Goal: Navigation & Orientation: Find specific page/section

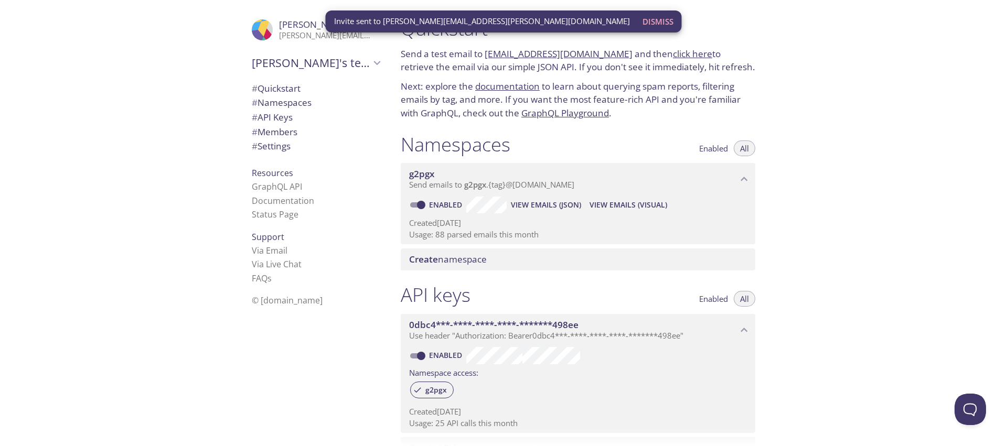
scroll to position [357, 0]
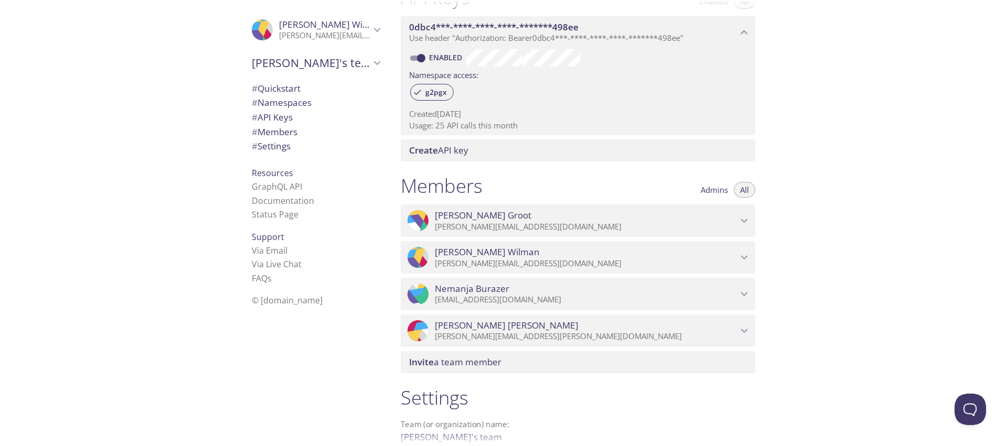
scroll to position [423, 0]
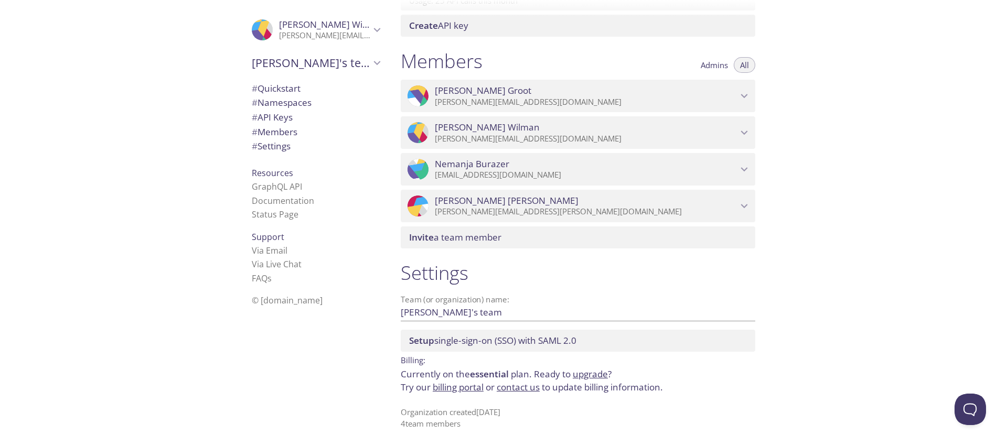
click at [463, 389] on link "billing portal" at bounding box center [458, 387] width 51 height 12
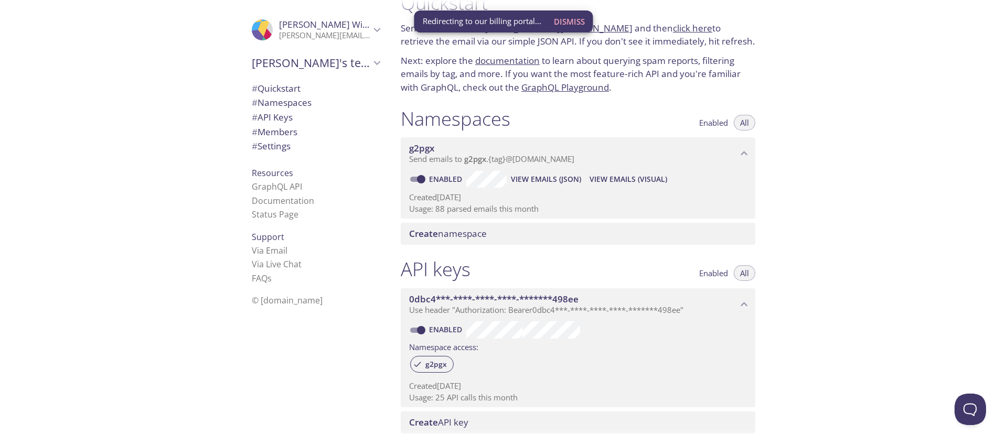
scroll to position [0, 0]
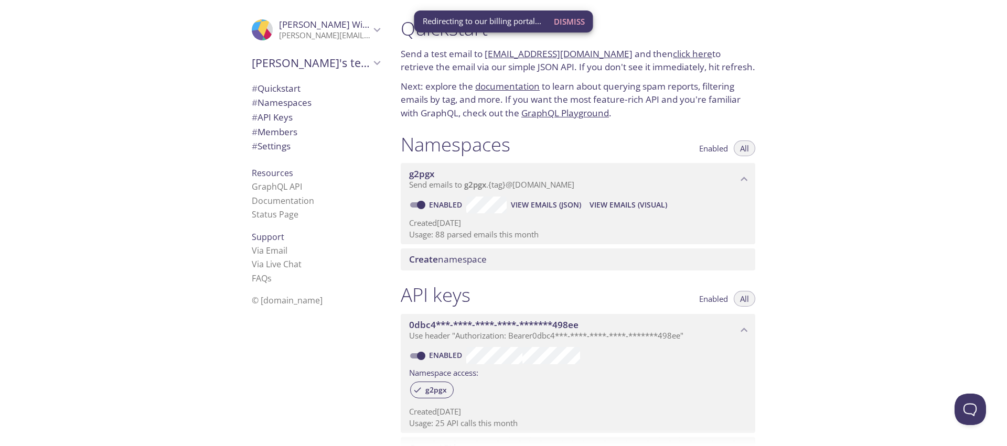
click at [561, 20] on span "Dismiss" at bounding box center [569, 22] width 31 height 14
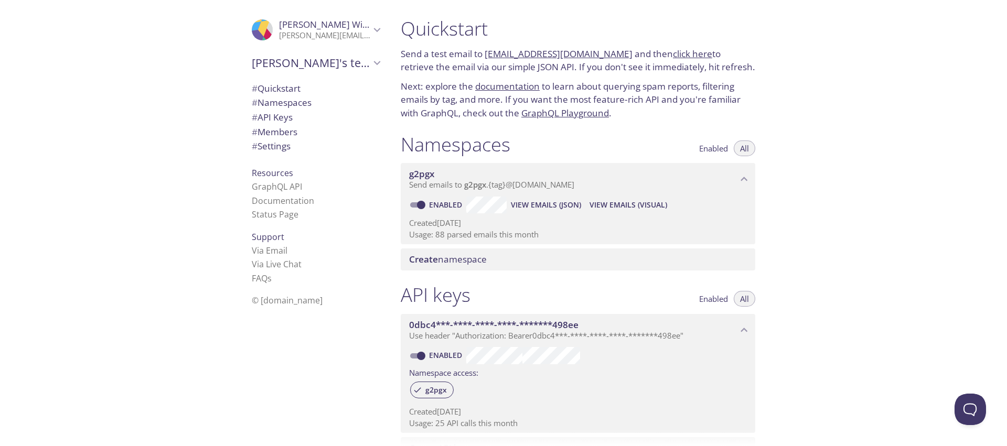
click at [327, 61] on span "[PERSON_NAME]'s team" at bounding box center [311, 63] width 118 height 15
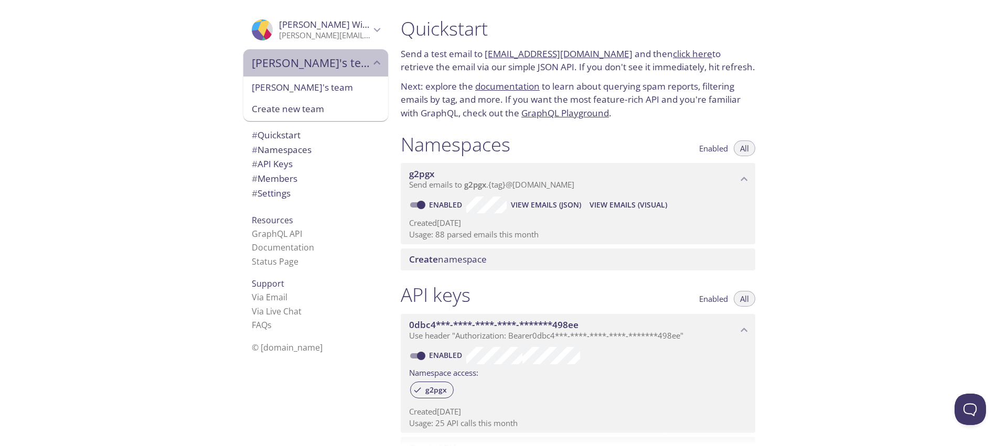
click at [327, 61] on span "[PERSON_NAME]'s team" at bounding box center [311, 63] width 118 height 15
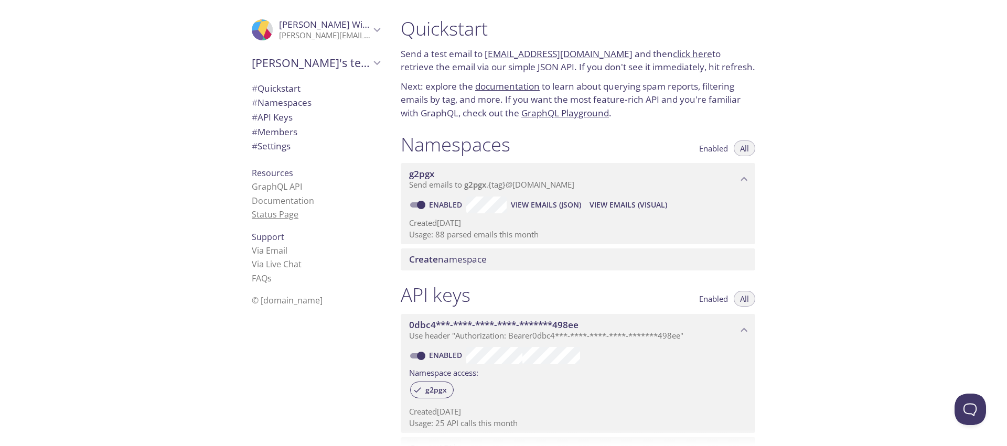
click at [281, 217] on link "Status Page" at bounding box center [275, 215] width 47 height 12
